Goal: Entertainment & Leisure: Consume media (video, audio)

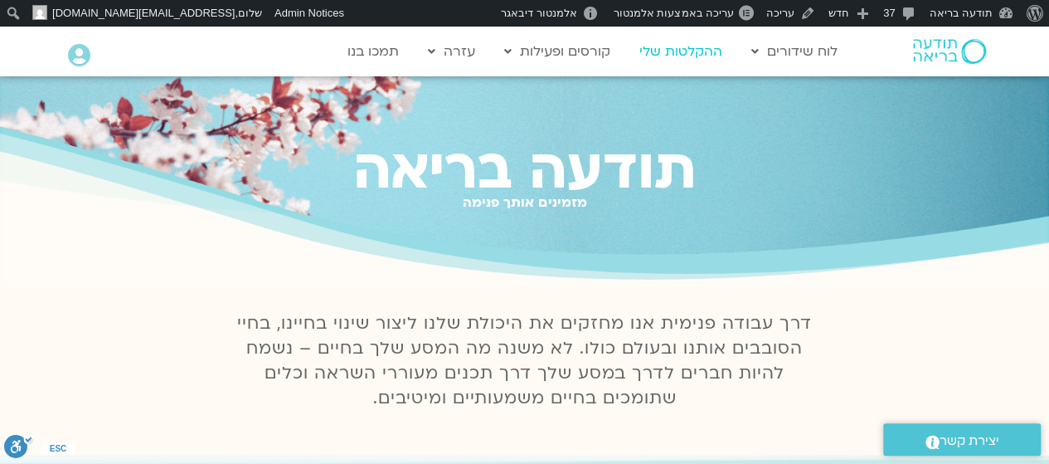
click at [683, 54] on link "ההקלטות שלי" at bounding box center [681, 52] width 100 height 32
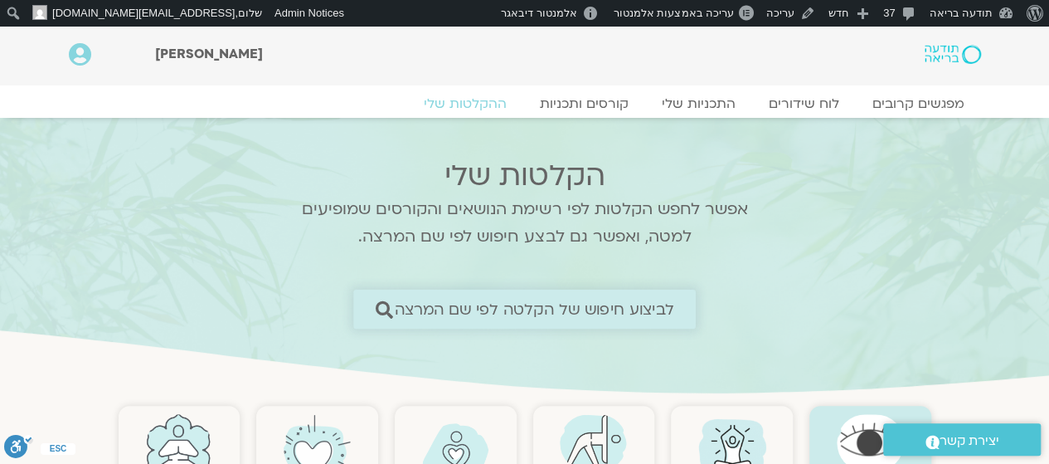
click at [556, 318] on span "לביצוע חיפוש של הקלטה לפי שם המרצה" at bounding box center [535, 308] width 280 height 17
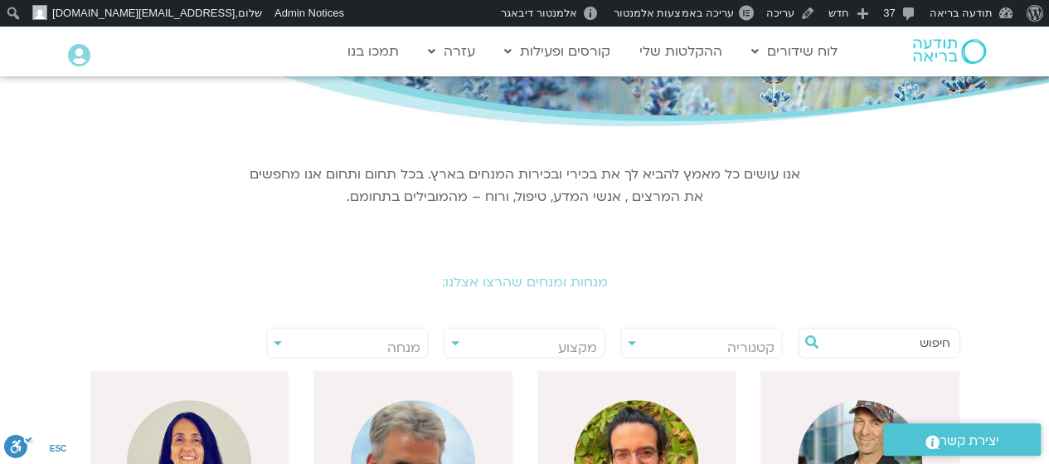
click at [871, 343] on input "text" at bounding box center [887, 342] width 126 height 28
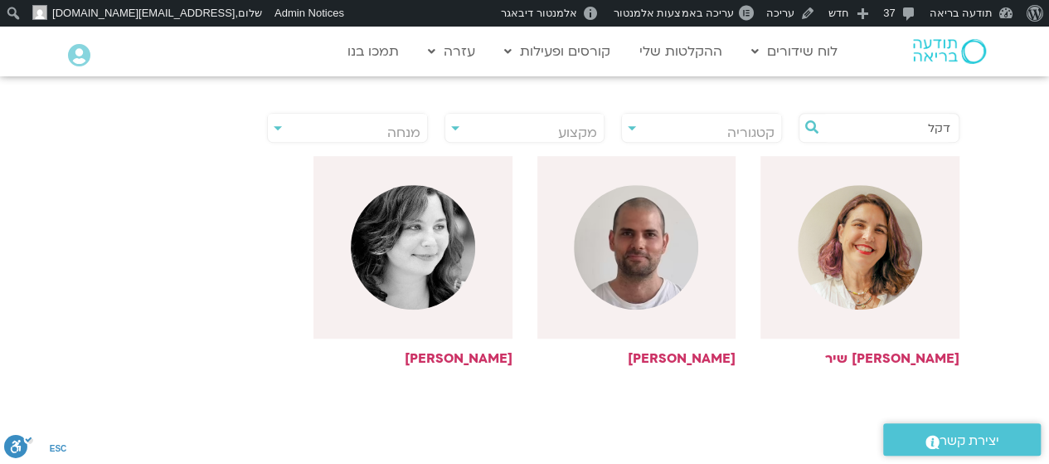
scroll to position [382, 0]
type input "דקל"
click at [660, 291] on img at bounding box center [636, 246] width 124 height 124
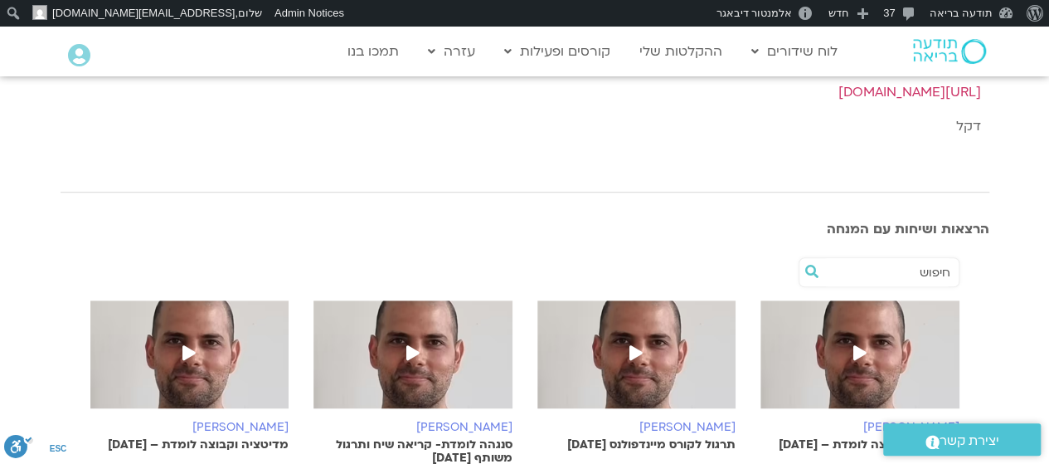
scroll to position [435, 0]
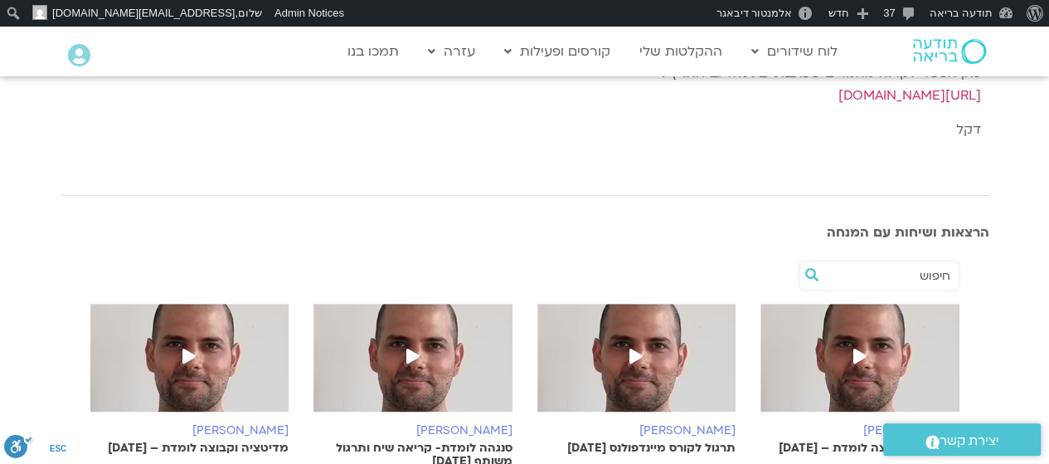
drag, startPoint x: 910, startPoint y: 275, endPoint x: 934, endPoint y: 275, distance: 24.1
click at [934, 275] on input "text" at bounding box center [887, 275] width 126 height 28
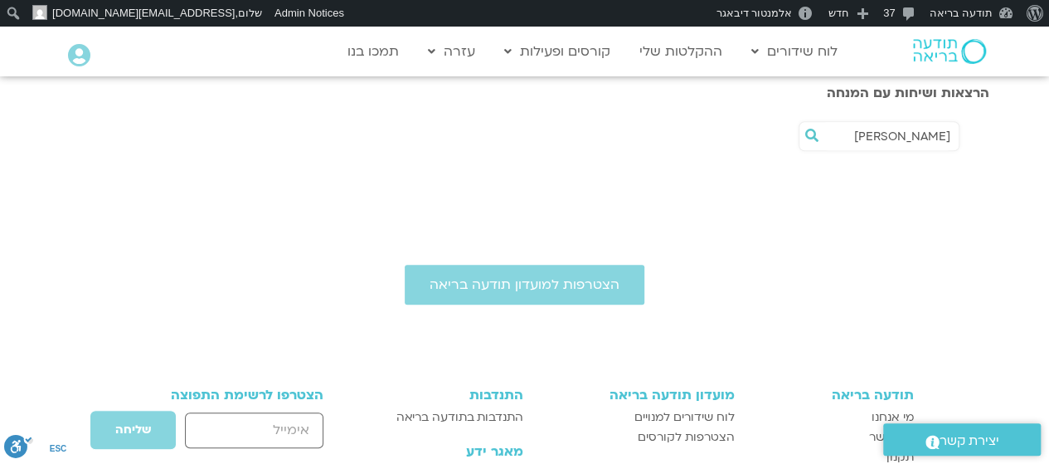
scroll to position [576, 0]
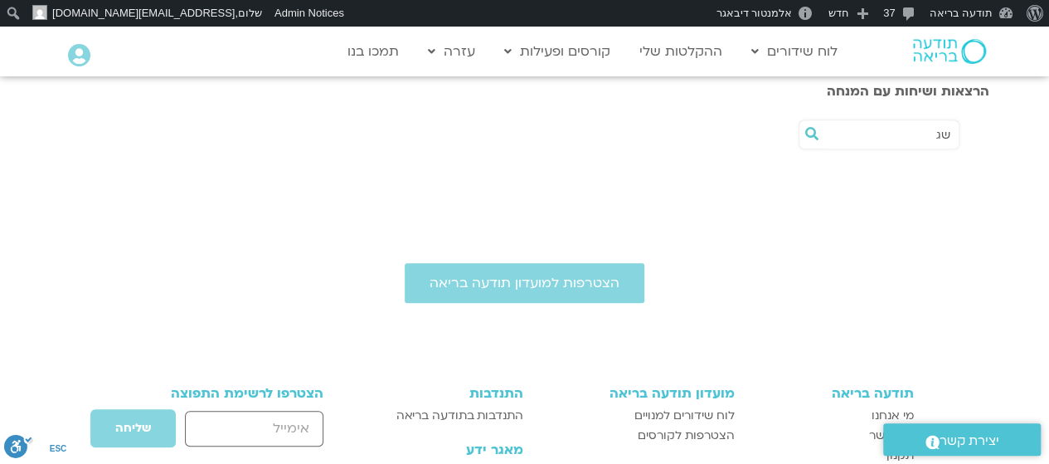
type input "ש"
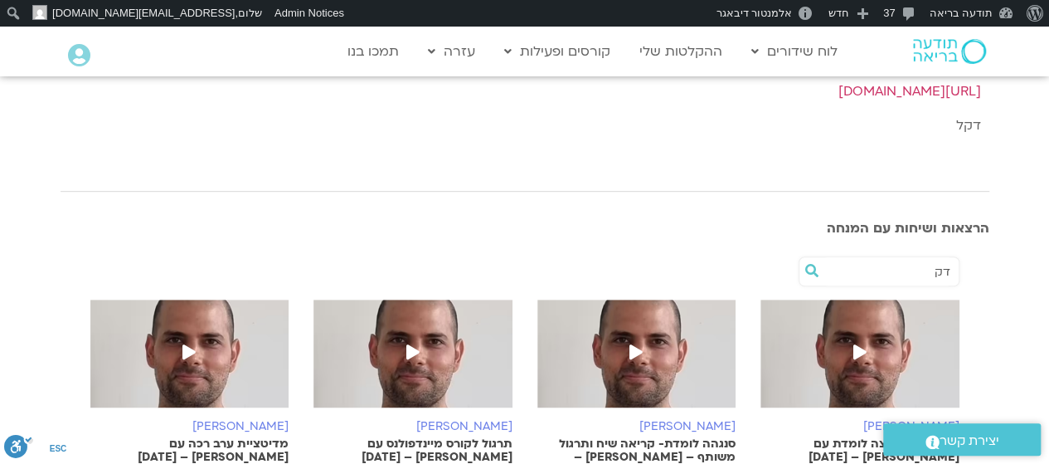
scroll to position [440, 0]
type input "ד"
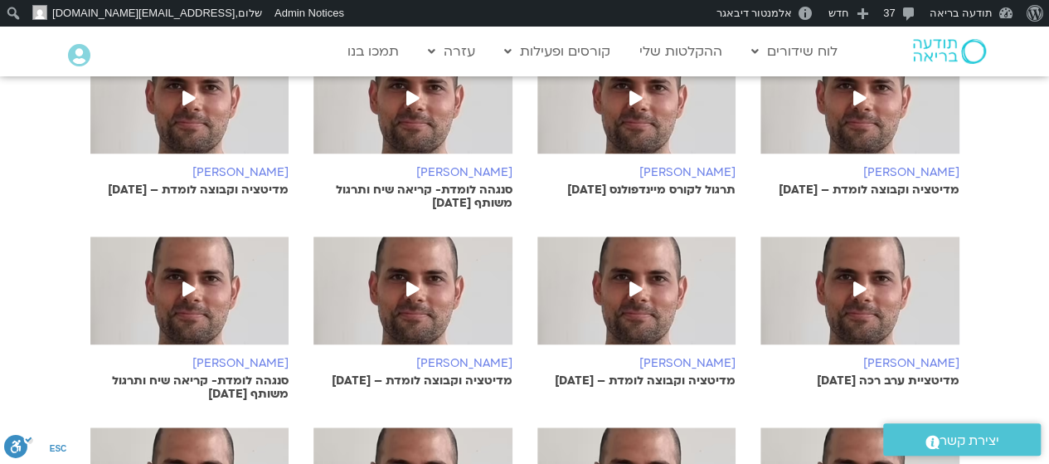
scroll to position [699, 0]
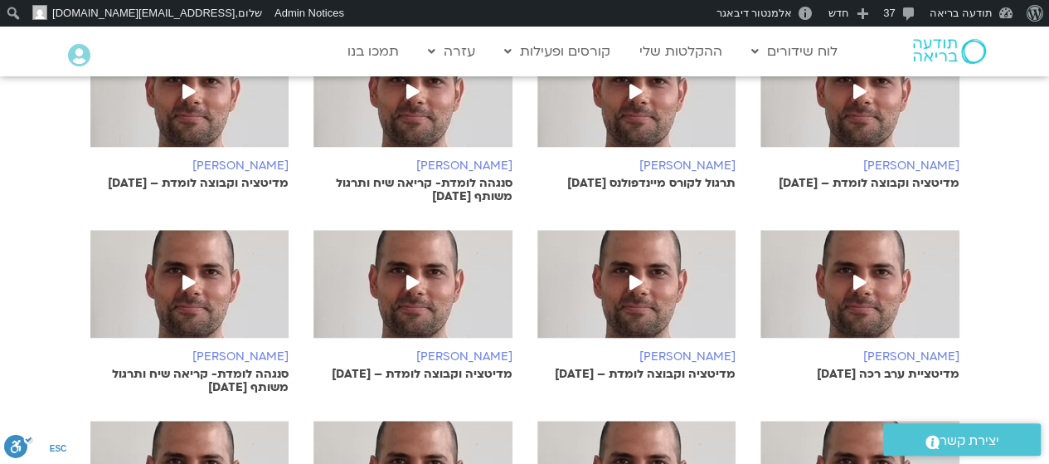
drag, startPoint x: 482, startPoint y: 313, endPoint x: 66, endPoint y: 334, distance: 416.9
click at [66, 334] on div "דקל קנטי מדיטציה וקבוצה לומדת – 10/8/25 דקל קנטי תרגול לקורס מיינדפולנס 30.7.25…" at bounding box center [525, 411] width 929 height 839
click at [1027, 222] on section "דקל קנטי מדיטציה וקבוצה לומדת – 10/8/25 דקל קנטי תרגול לקורס מיינדפולנס 30.7.25…" at bounding box center [524, 411] width 1049 height 856
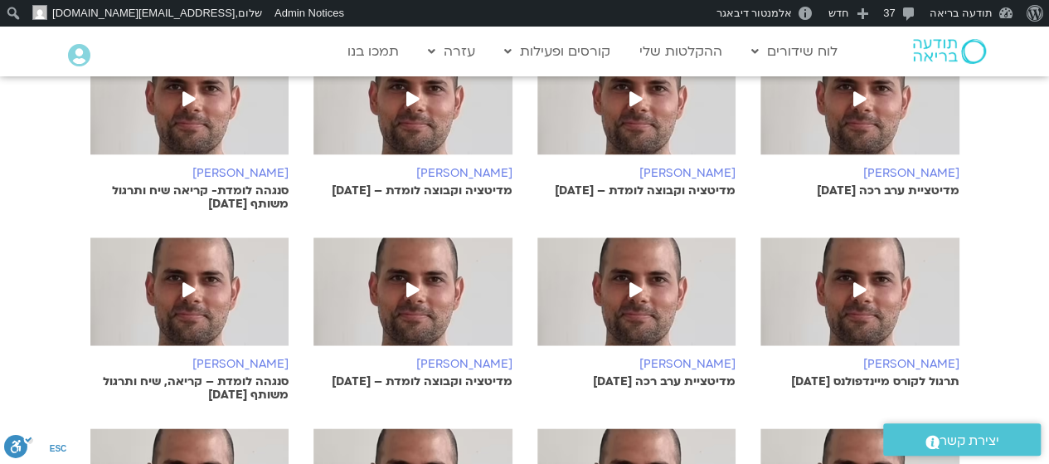
scroll to position [897, 0]
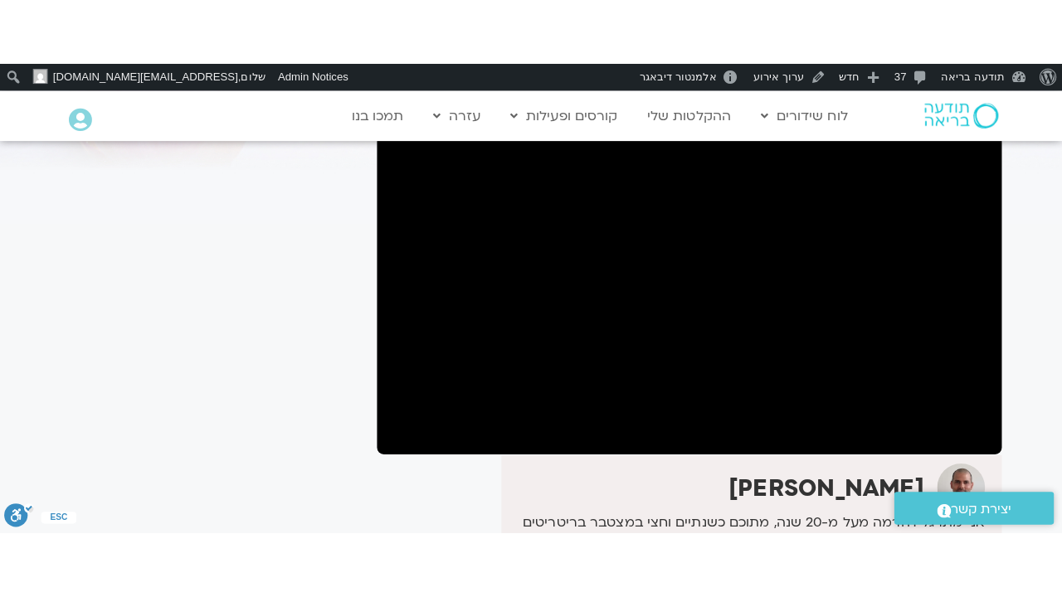
scroll to position [161, 0]
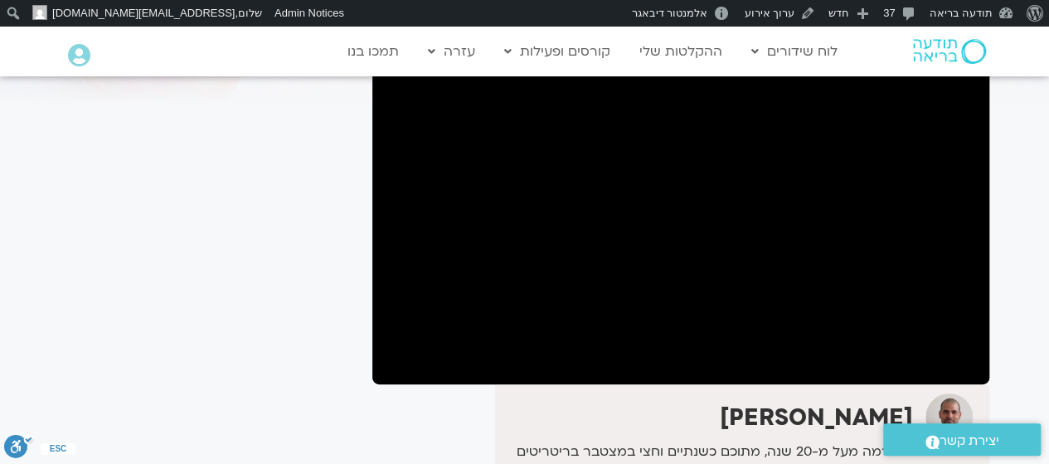
click at [312, 302] on div "It seems we can't find what you're looking for. It seems we can't find what you…" at bounding box center [208, 413] width 312 height 905
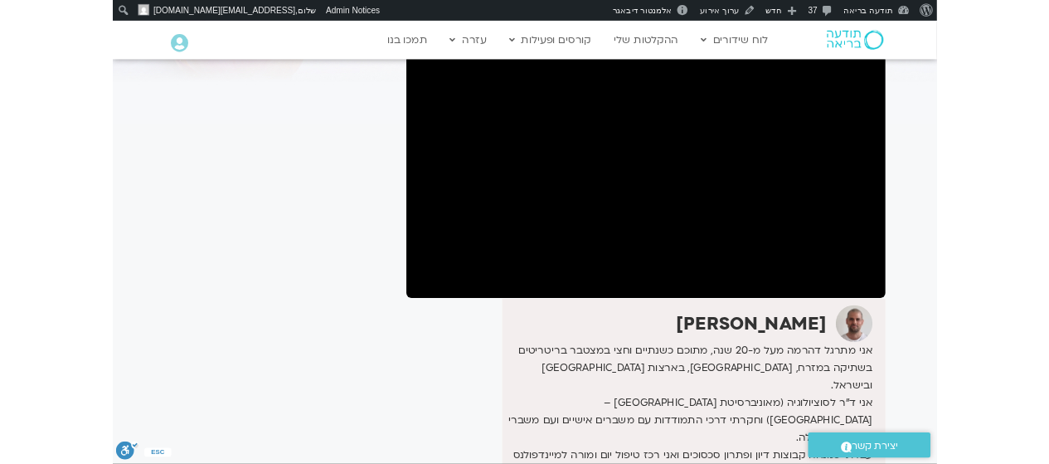
scroll to position [0, 0]
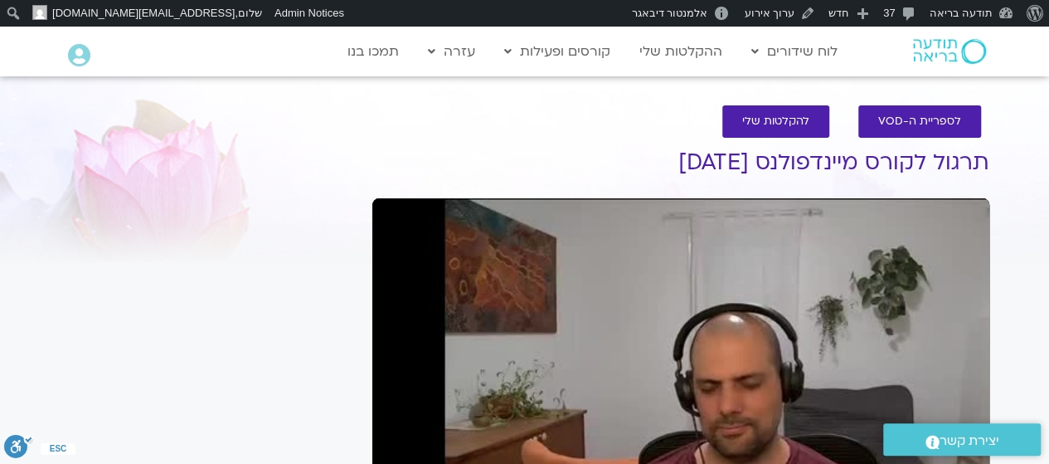
click at [741, 236] on div "Skip Ad play_arrow 0:00 / 59:18 volume_up Mute tune Resolution Auto 444p slow_m…" at bounding box center [680, 371] width 617 height 347
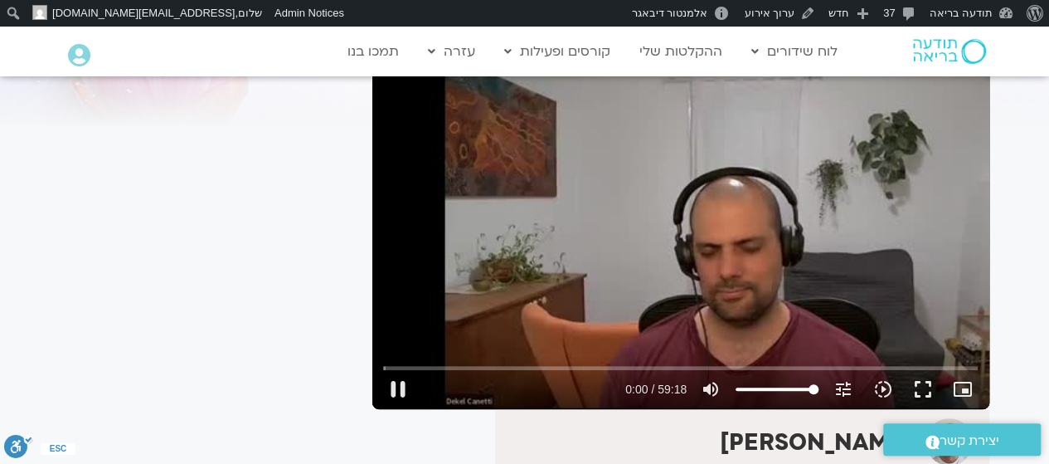
scroll to position [138, 0]
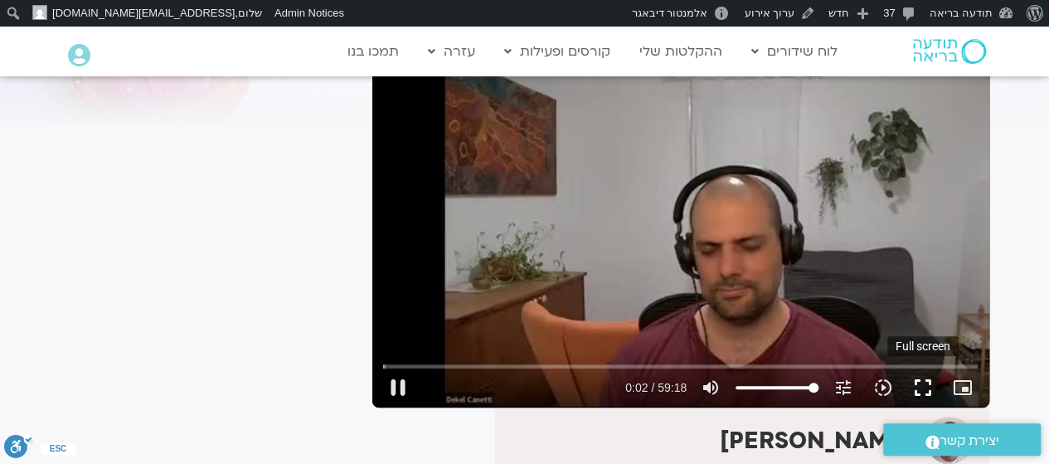
click at [924, 387] on button "fullscreen" at bounding box center [923, 387] width 40 height 40
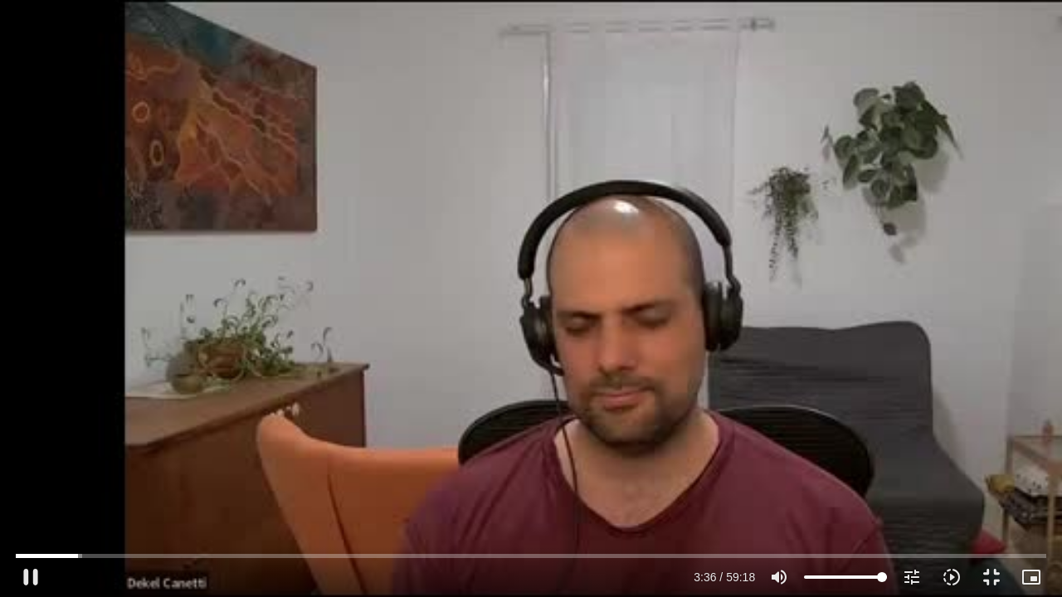
click at [554, 445] on div "Skip Ad 52:59 pause 3:36 / 59:18 volume_up Mute tune Resolution Auto 444p slow_…" at bounding box center [531, 298] width 1062 height 597
click at [38, 463] on button "play_arrow" at bounding box center [31, 577] width 40 height 40
click at [955, 463] on icon "slow_motion_video" at bounding box center [951, 577] width 20 height 20
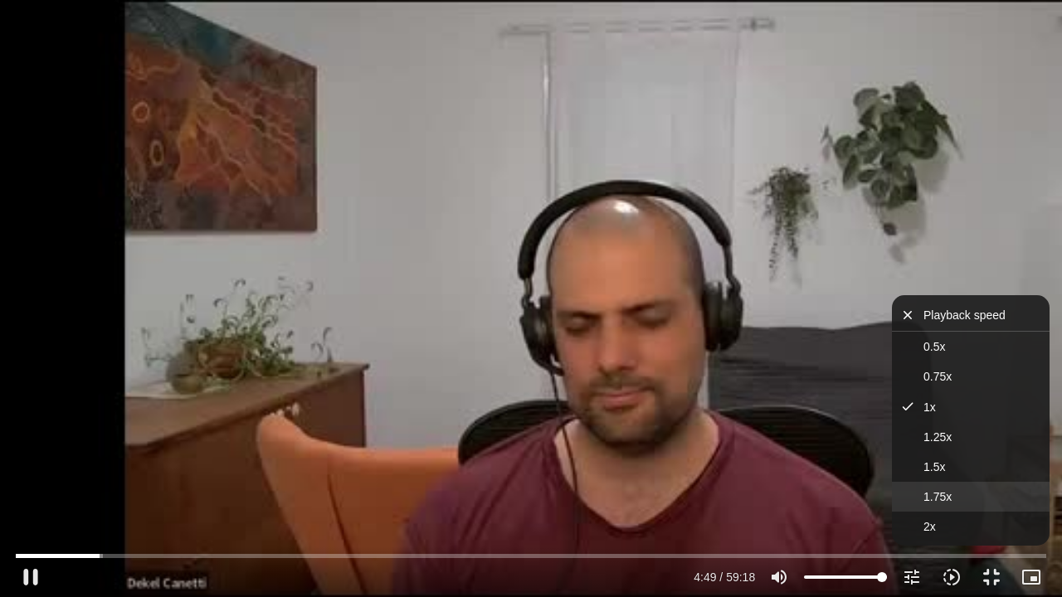
click at [960, 463] on button "1.75x" at bounding box center [971, 497] width 158 height 30
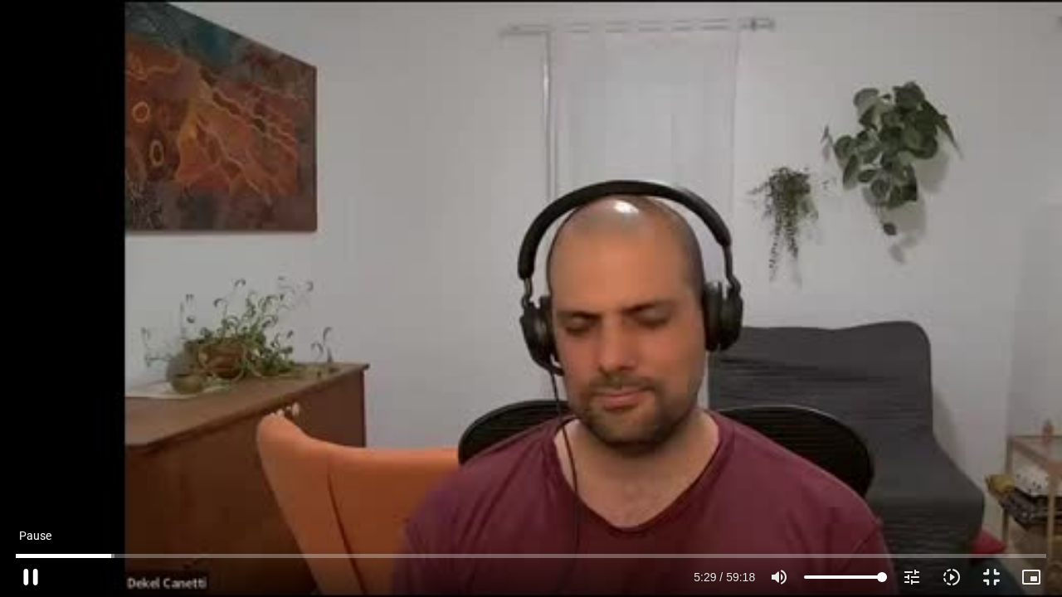
click at [32, 463] on button "pause" at bounding box center [31, 577] width 40 height 40
type input "329.867537"
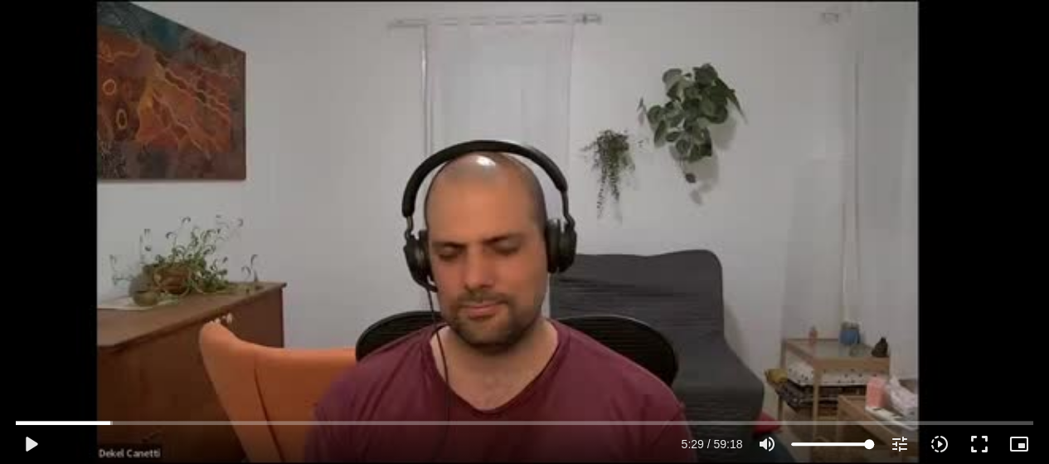
scroll to position [0, 0]
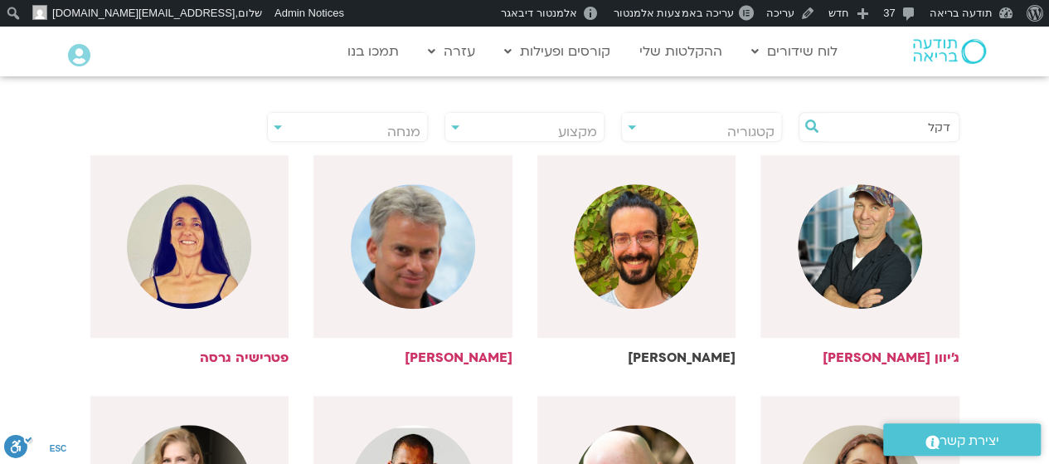
click at [618, 275] on img at bounding box center [636, 246] width 124 height 124
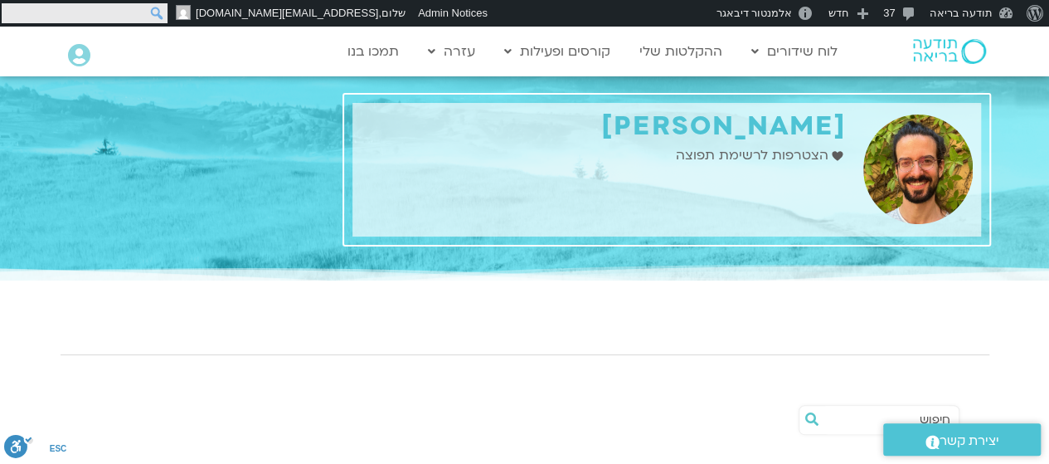
click at [15, 17] on form "חיפוש חיפוש" at bounding box center [84, 13] width 169 height 27
type input "מדיטציית ערב רכה"
click input "חיפוש" at bounding box center [0, 0] width 0 height 0
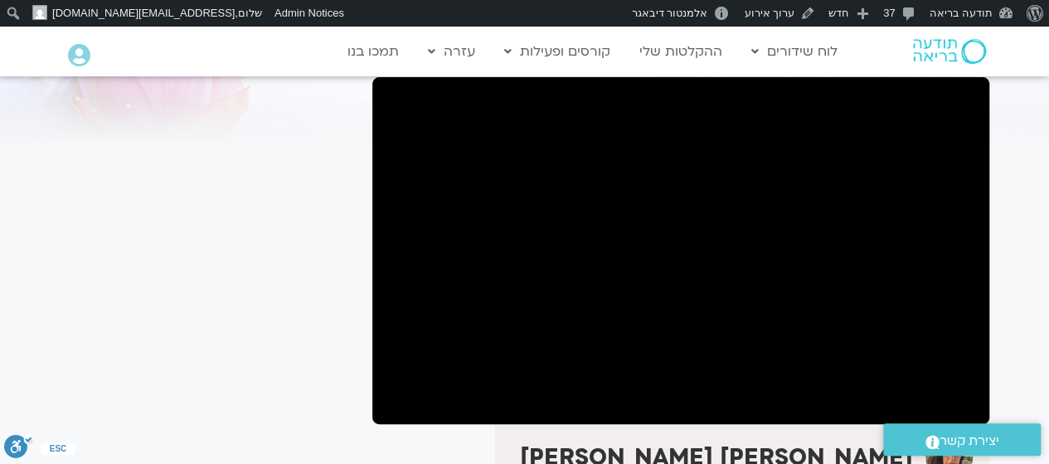
scroll to position [123, 0]
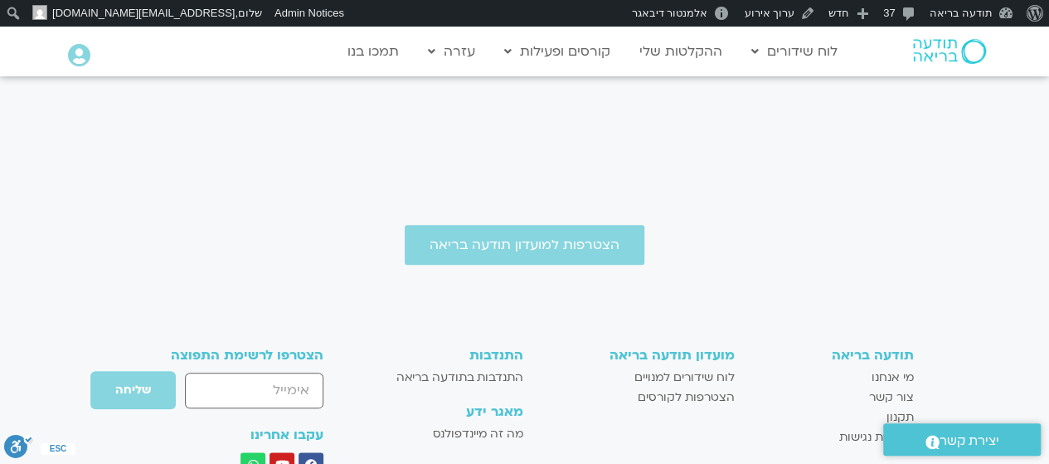
scroll to position [765, 0]
